Goal: Transaction & Acquisition: Purchase product/service

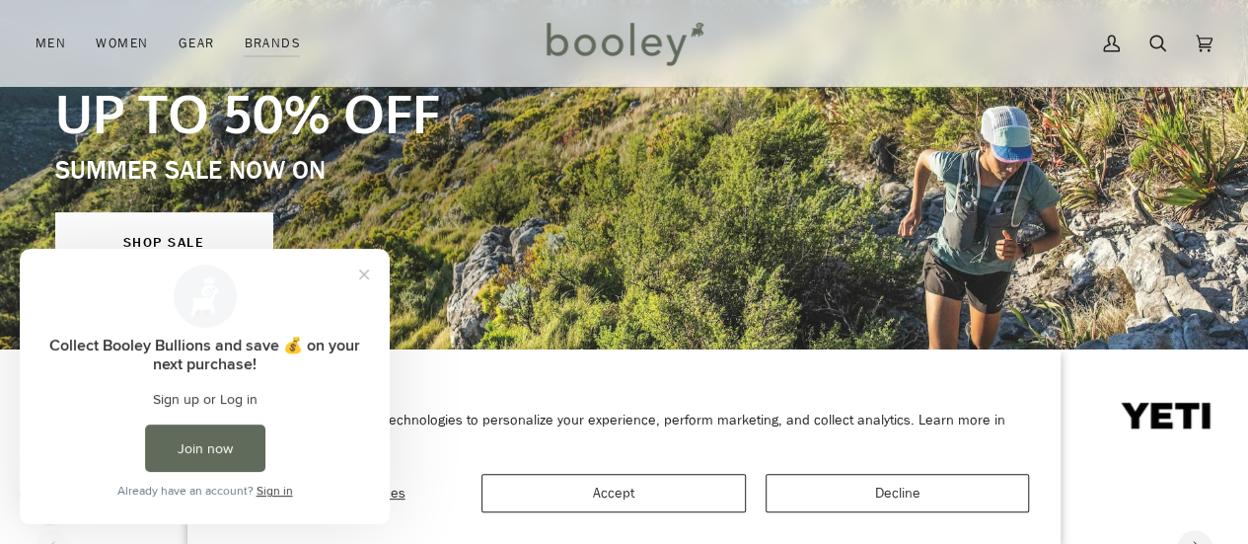
scroll to position [218, 0]
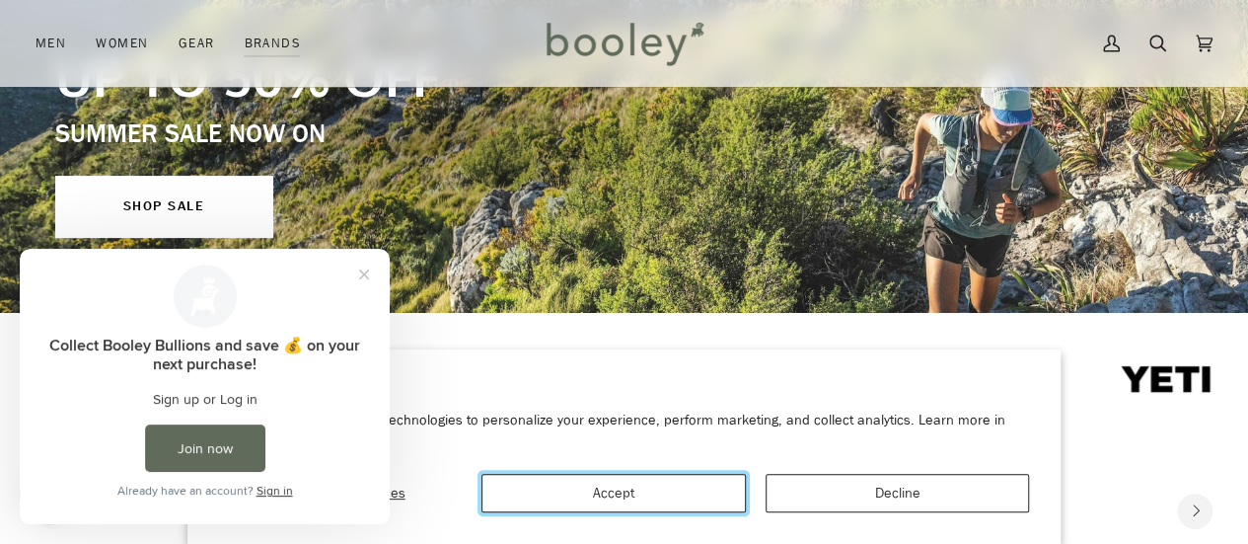
click at [562, 502] on button "Accept" at bounding box center [612, 493] width 263 height 38
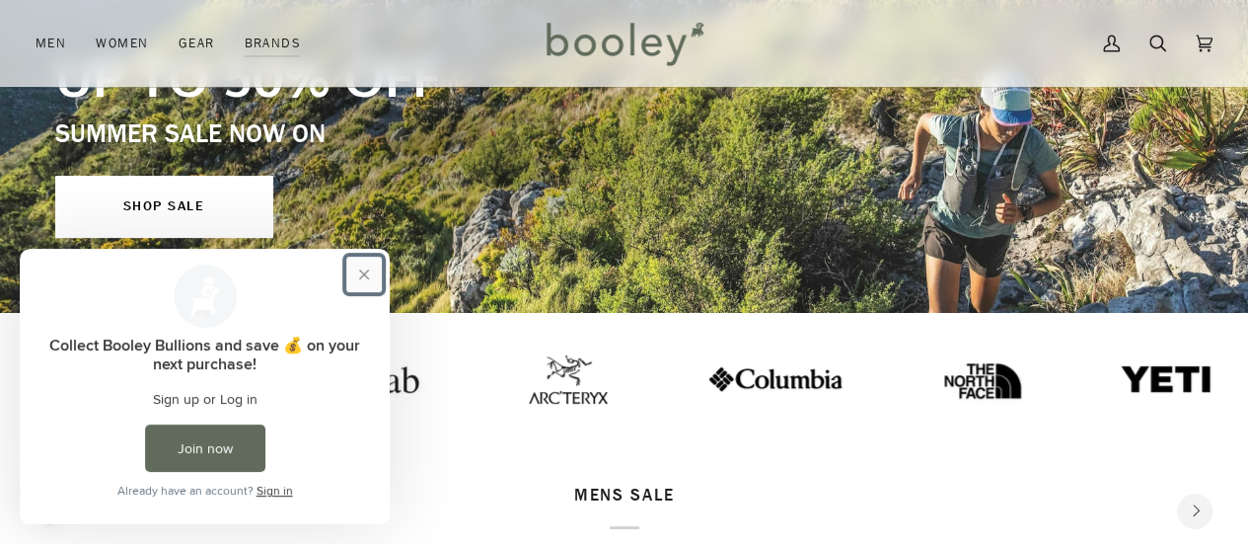
click at [368, 280] on button "Close prompt" at bounding box center [364, 275] width 36 height 36
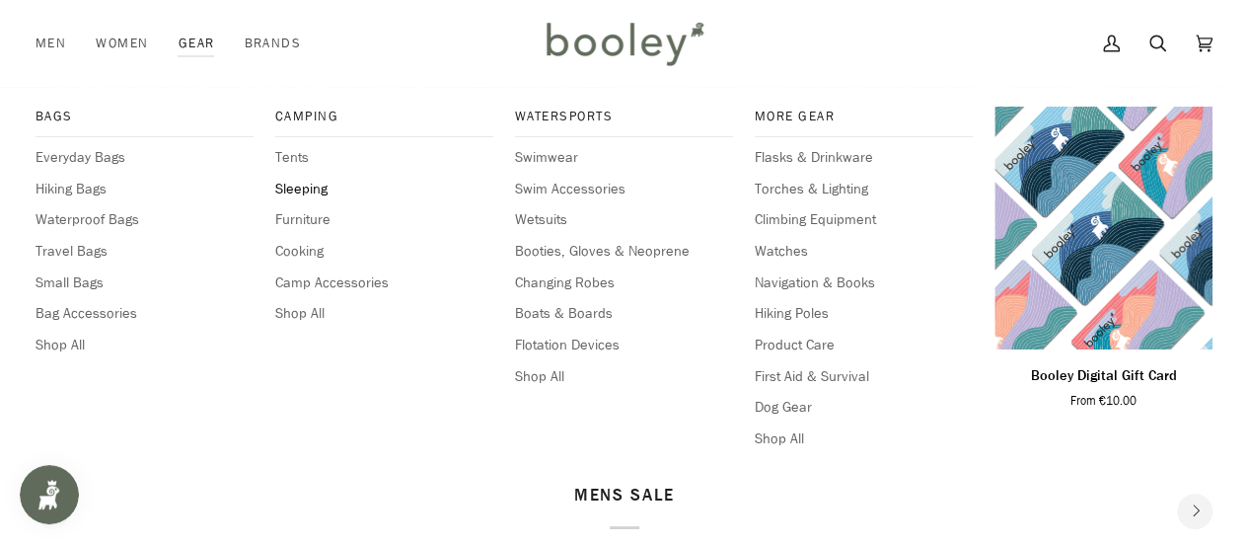
click at [312, 188] on span "Sleeping" at bounding box center [384, 190] width 218 height 22
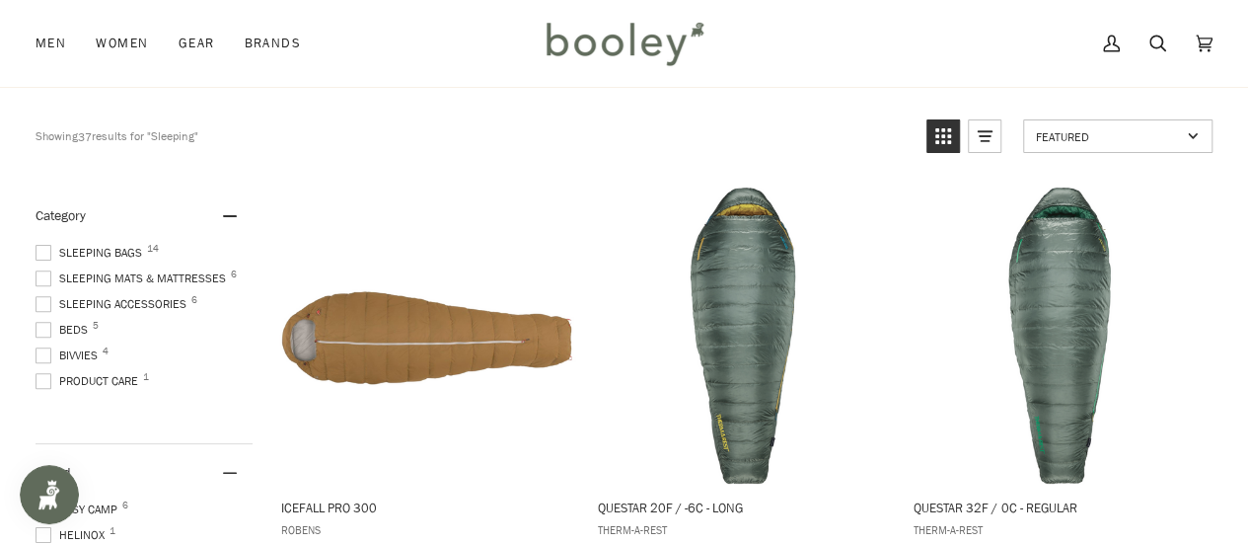
scroll to position [130, 0]
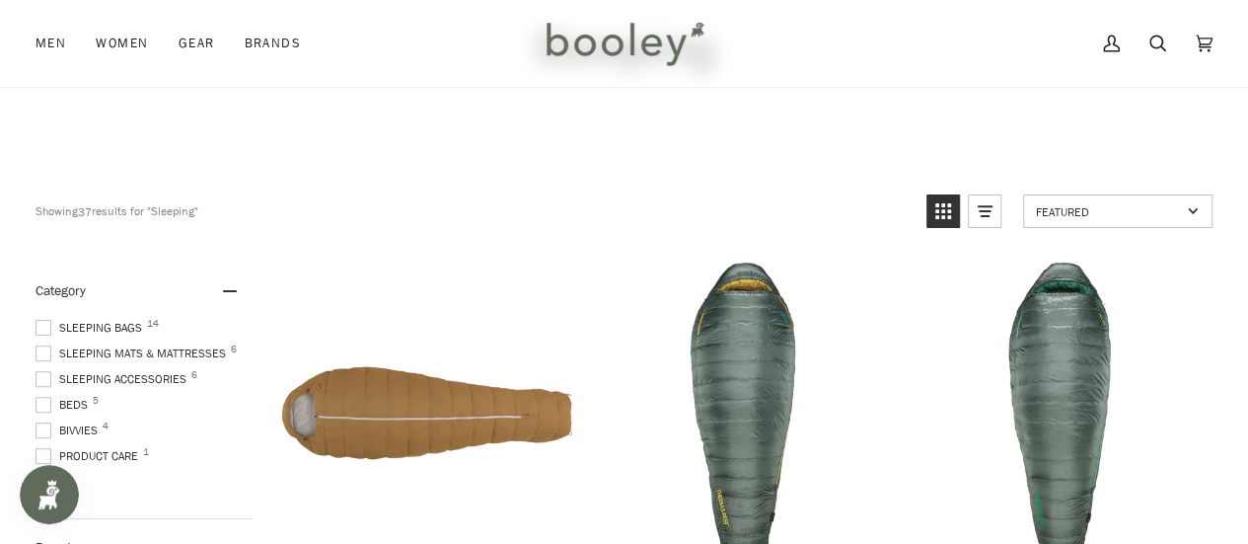
click at [52, 326] on span "Sleeping Bags 14" at bounding box center [92, 328] width 112 height 18
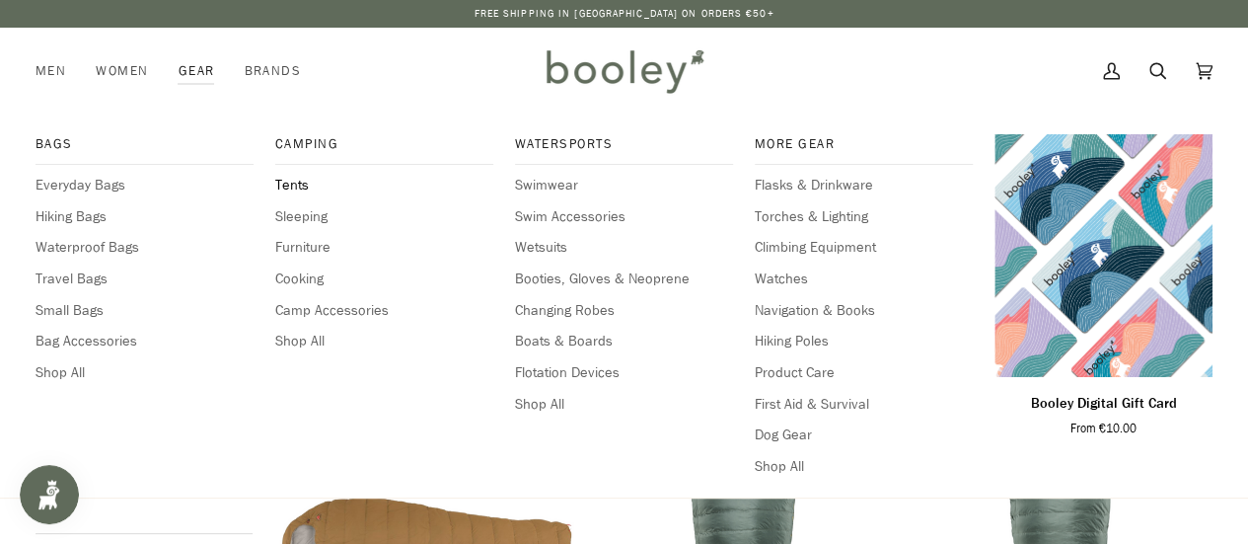
click at [290, 180] on span "Tents" at bounding box center [384, 186] width 218 height 22
